Goal: Check status: Check status

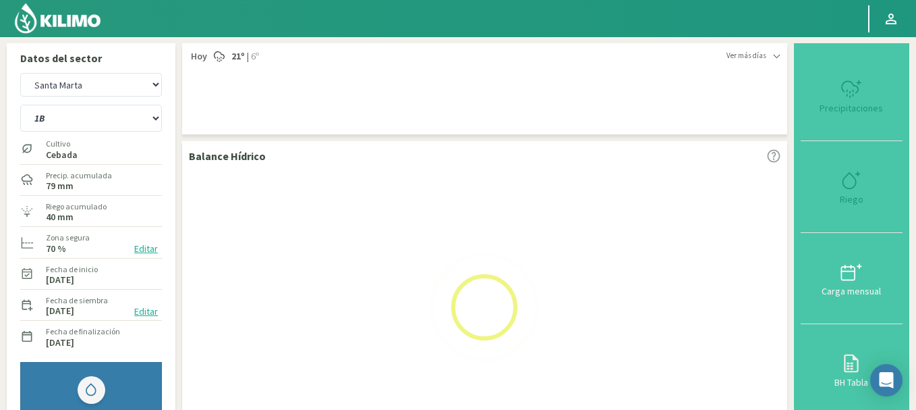
select select "3: Object"
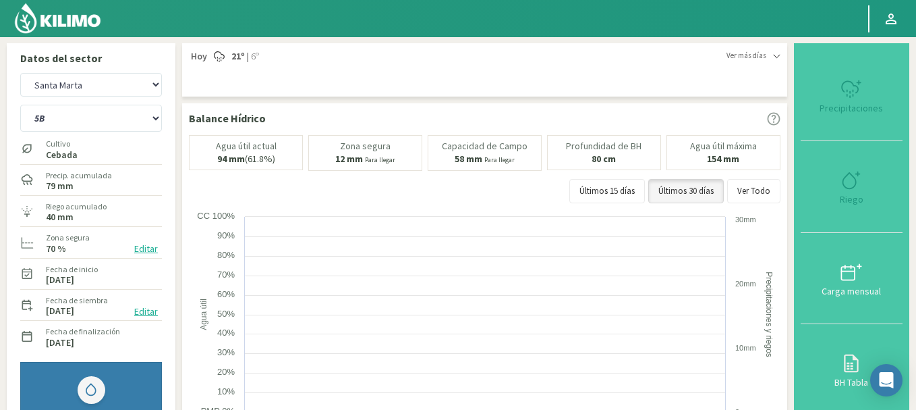
select select "5: Object"
select select "7: Object"
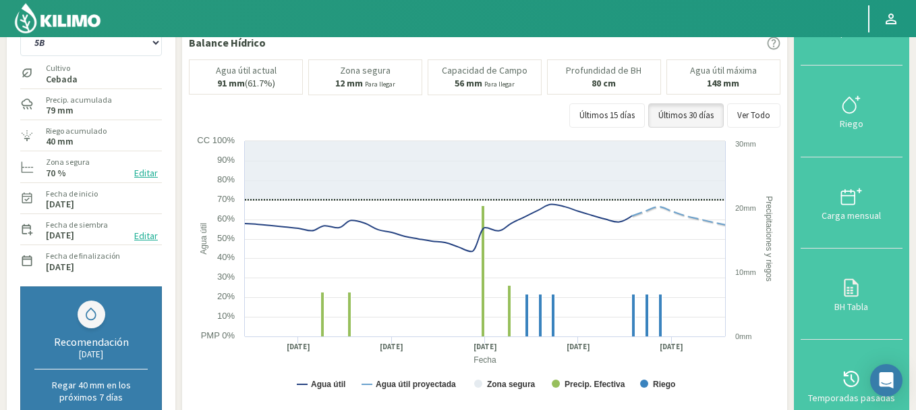
scroll to position [27, 0]
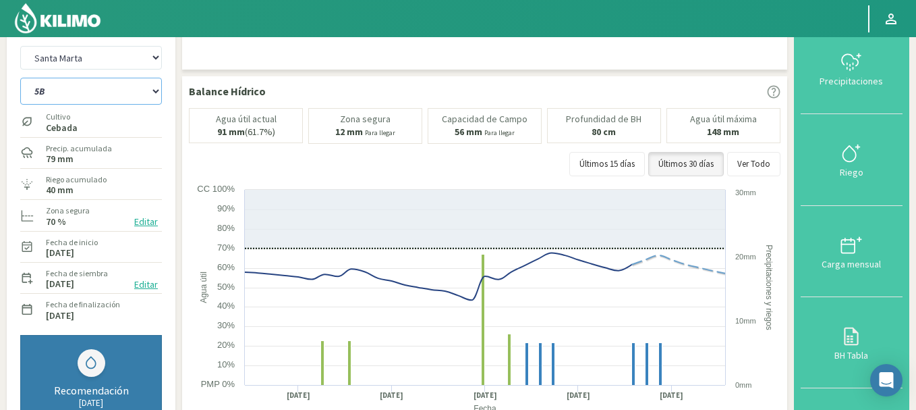
click at [94, 90] on select "1B 5B" at bounding box center [91, 91] width 142 height 27
click at [20, 78] on select "1B 5B" at bounding box center [91, 91] width 142 height 27
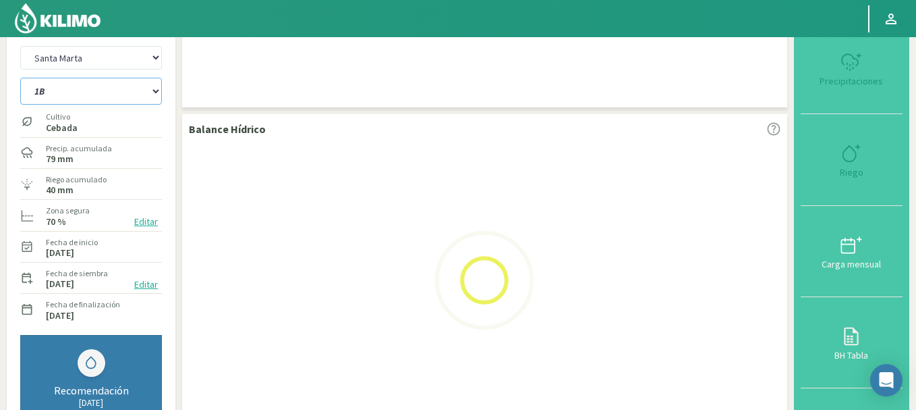
select select "7: Object"
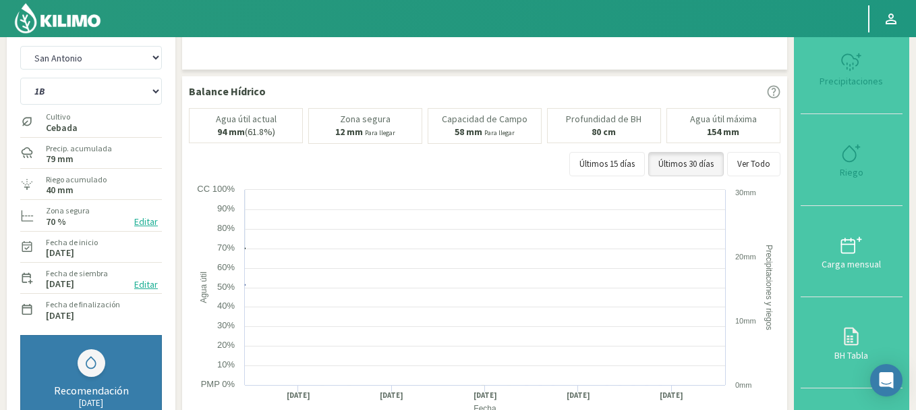
select select "9: Object"
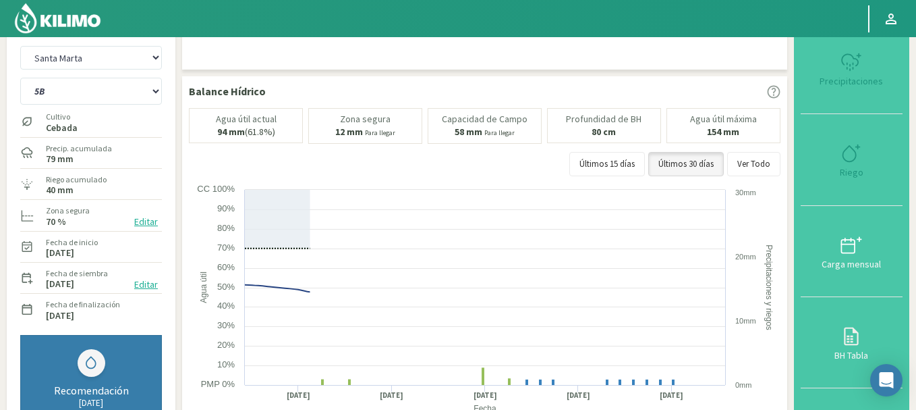
select select "8: Object"
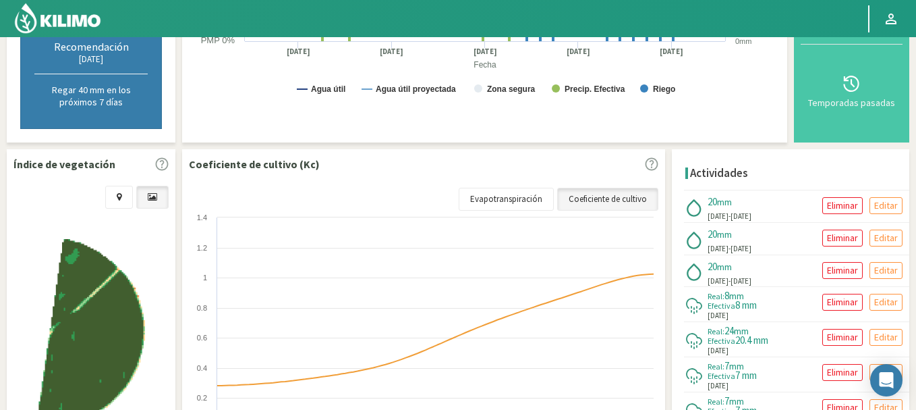
scroll to position [351, 0]
